Goal: Register for event/course

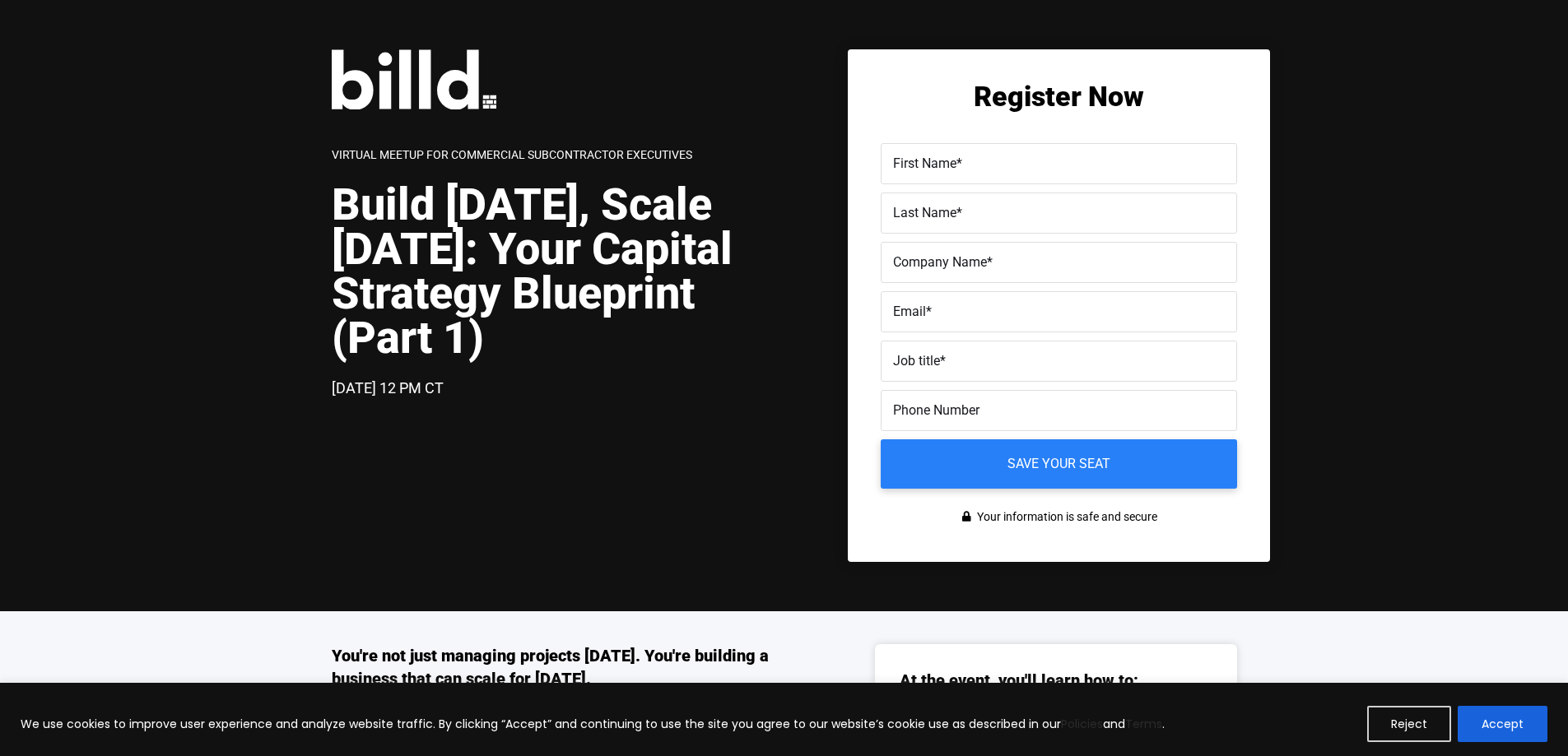
click at [989, 160] on label "First Name *" at bounding box center [1058, 164] width 332 height 24
click at [989, 160] on input "First Name *" at bounding box center [1058, 163] width 356 height 41
type input "[PERSON_NAME]"
type input "`"
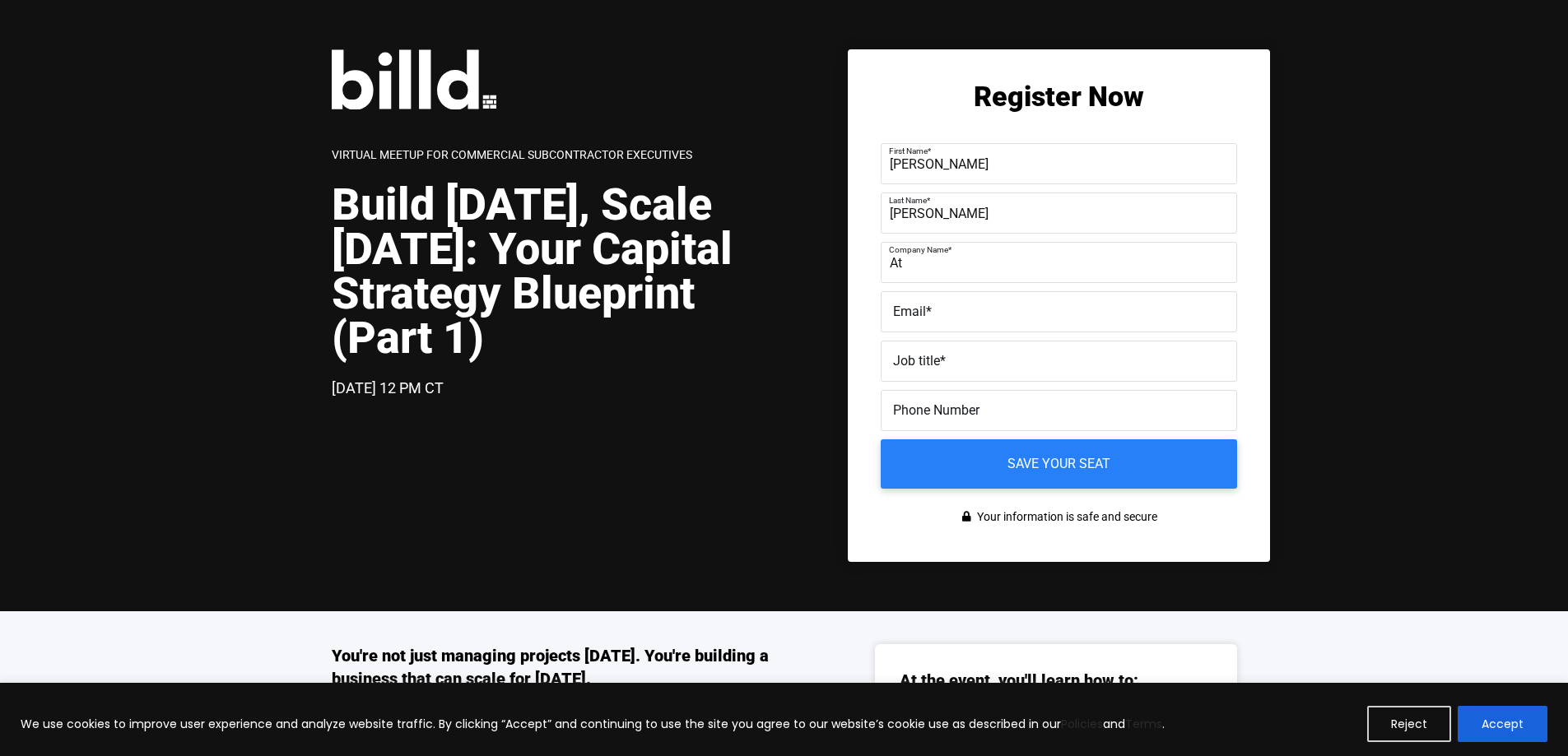
type input "Atlas Mechanical, Inc"
type input "[PERSON_NAME][EMAIL_ADDRESS][DOMAIN_NAME]"
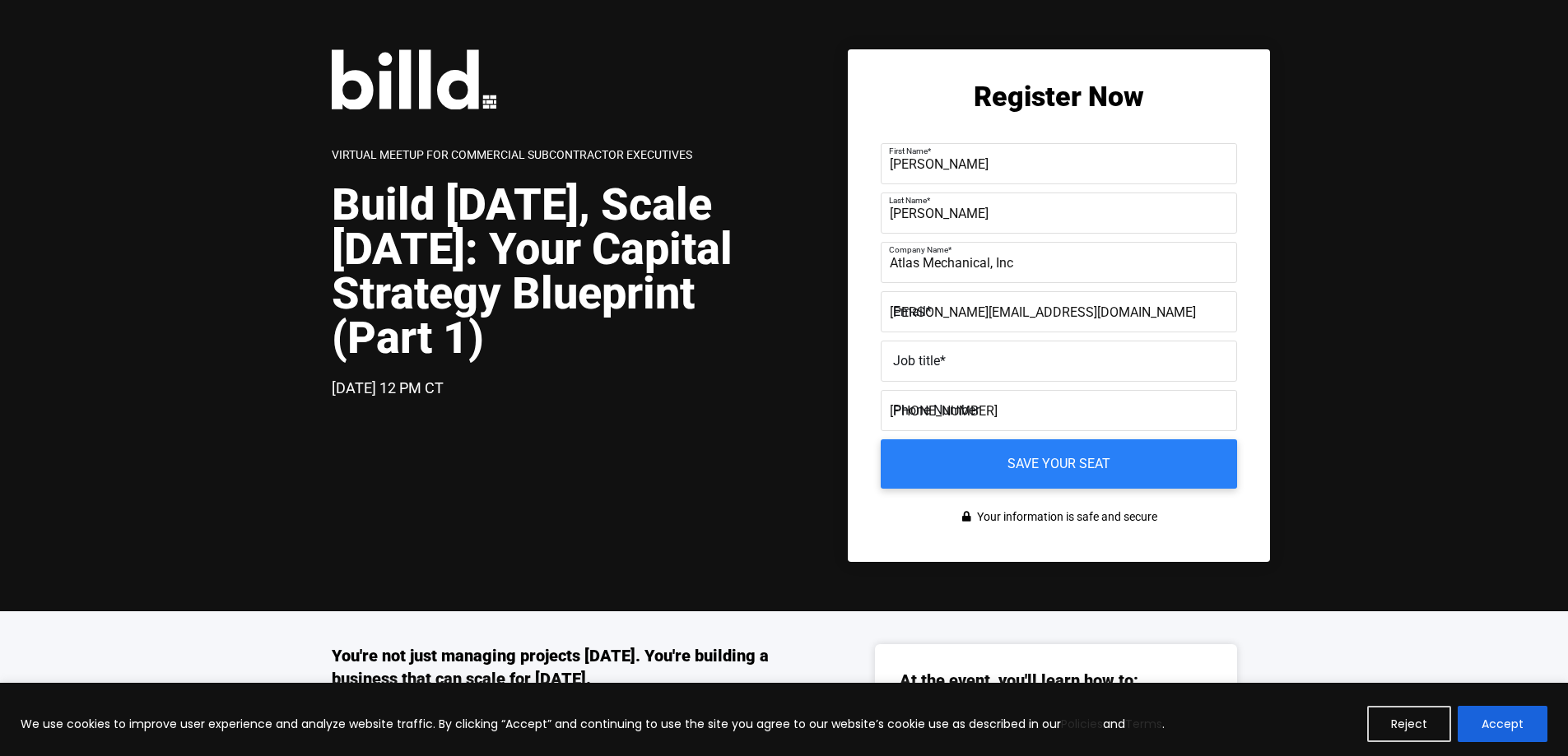
type input "[PHONE_NUMBER]"
click at [1003, 370] on label "Job title *" at bounding box center [1058, 361] width 332 height 24
click at [1003, 370] on input "Job title *" at bounding box center [1058, 360] width 356 height 41
type input "O"
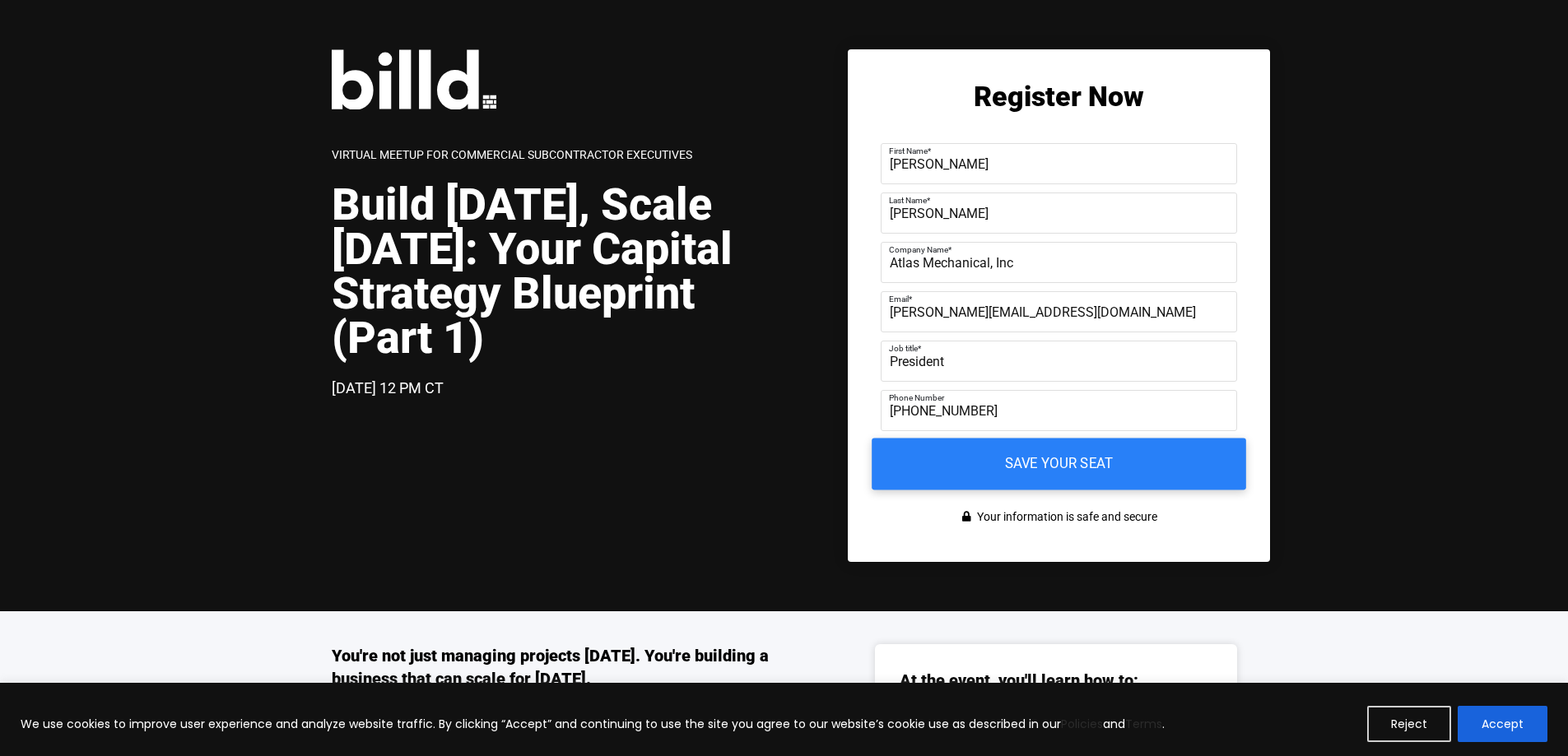
type input "President"
click at [1068, 468] on input "Save your seat" at bounding box center [1058, 464] width 374 height 52
